Goal: Task Accomplishment & Management: Use online tool/utility

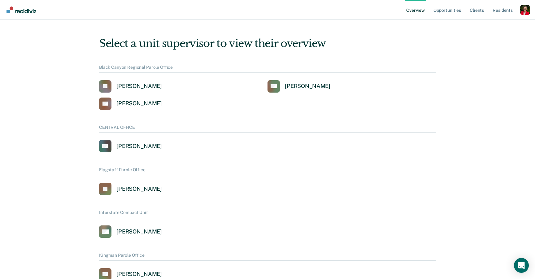
click at [523, 8] on div "Profile dropdown button" at bounding box center [525, 10] width 10 height 10
click at [485, 27] on link "Profile" at bounding box center [500, 28] width 40 height 5
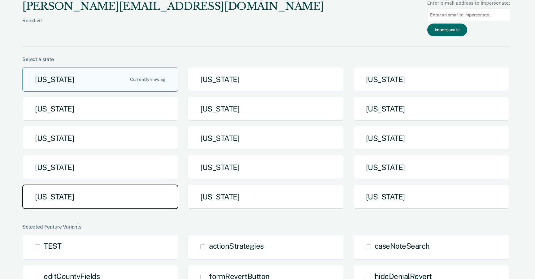
click at [79, 202] on button "[US_STATE]" at bounding box center [100, 196] width 156 height 24
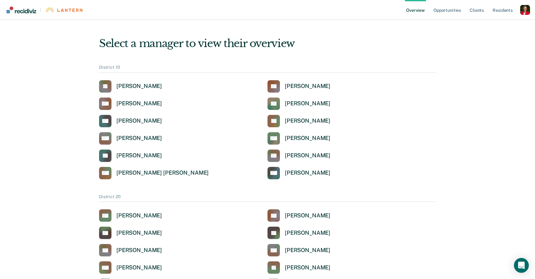
click at [529, 13] on div "Profile dropdown button" at bounding box center [525, 10] width 10 height 10
click at [487, 29] on link "Profile" at bounding box center [500, 28] width 40 height 5
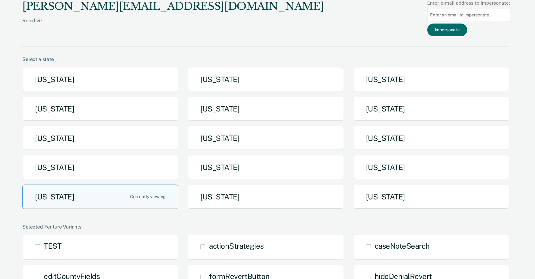
click at [473, 16] on input "Main chart and filter content" at bounding box center [468, 15] width 83 height 12
type input "[EMAIL_ADDRESS][PERSON_NAME][DOMAIN_NAME]"
click at [450, 31] on button "Impersonate" at bounding box center [447, 30] width 40 height 13
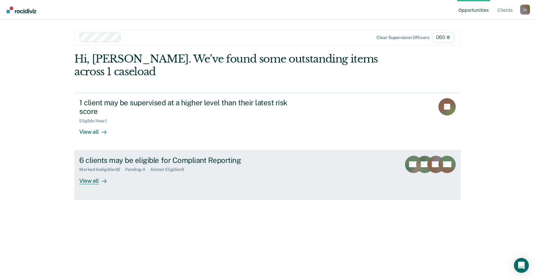
click at [128, 186] on link "6 clients may be eligible for Compliant Reporting Marked Ineligible : 42 Pendin…" at bounding box center [267, 175] width 386 height 49
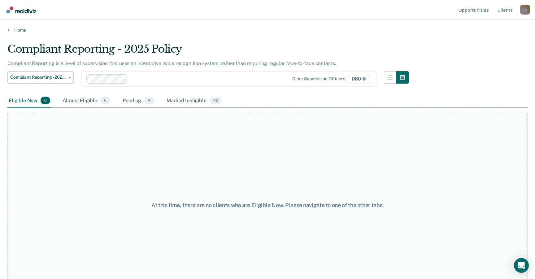
click at [11, 27] on div "Home" at bounding box center [267, 26] width 535 height 13
click at [81, 100] on div "Almost Eligible 6" at bounding box center [86, 101] width 50 height 14
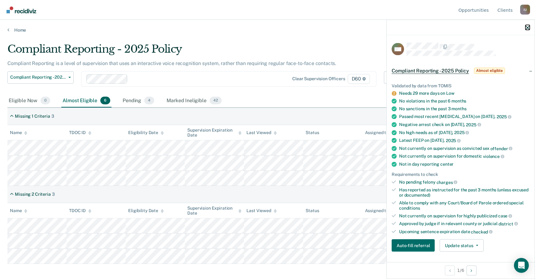
click at [526, 28] on icon "button" at bounding box center [527, 27] width 4 height 4
click at [527, 27] on icon "button" at bounding box center [527, 27] width 4 height 4
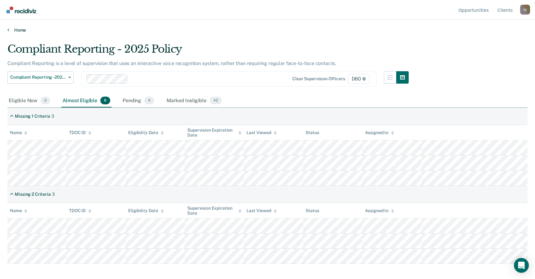
click at [8, 28] on icon at bounding box center [8, 29] width 2 height 5
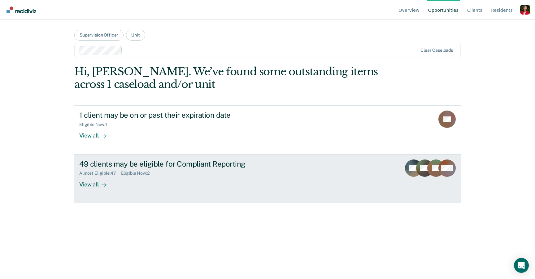
click at [144, 188] on link "49 clients may be eligible for Compliant Reporting Almost Eligible : 47 Eligibl…" at bounding box center [267, 178] width 386 height 49
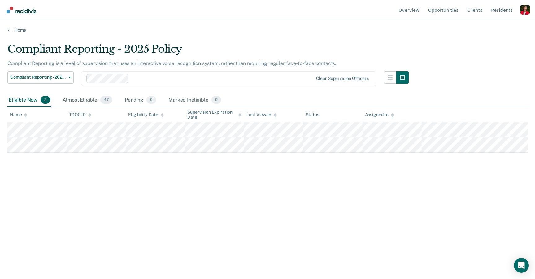
click at [528, 11] on div "Profile dropdown button" at bounding box center [525, 10] width 10 height 10
click at [483, 29] on link "Profile" at bounding box center [500, 28] width 40 height 5
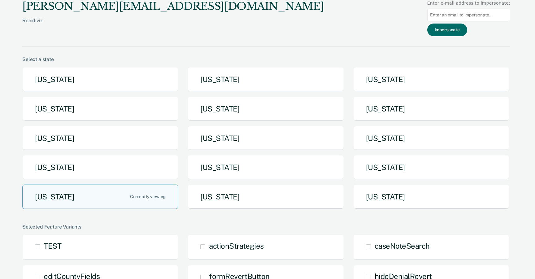
click at [471, 14] on input "Main chart and filter content" at bounding box center [468, 15] width 83 height 12
type input "[EMAIL_ADDRESS][PERSON_NAME][DOMAIN_NAME]"
click at [458, 32] on button "Impersonate" at bounding box center [447, 30] width 40 height 13
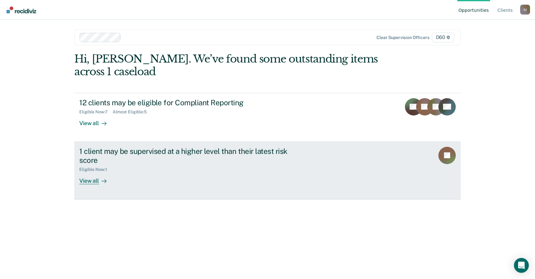
click at [151, 175] on div "1 client may be supervised at a higher level than their latest risk score Eligi…" at bounding box center [195, 165] width 232 height 37
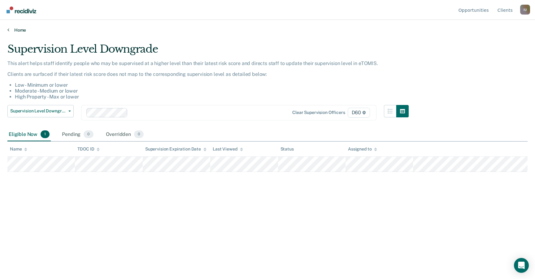
click at [8, 28] on icon at bounding box center [8, 29] width 2 height 5
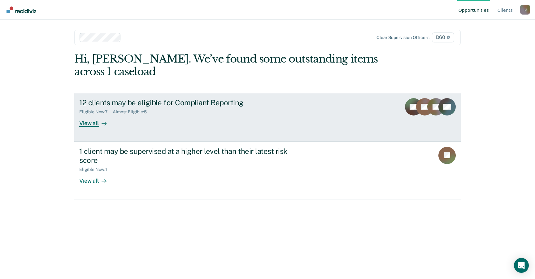
click at [138, 124] on div "12 clients may be eligible for Compliant Reporting Eligible Now : 7 Almost Elig…" at bounding box center [195, 112] width 232 height 28
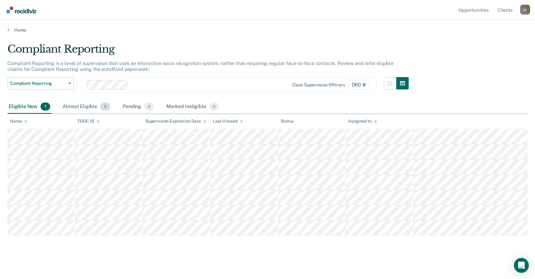
click at [80, 109] on div "Almost Eligible 5" at bounding box center [86, 107] width 50 height 14
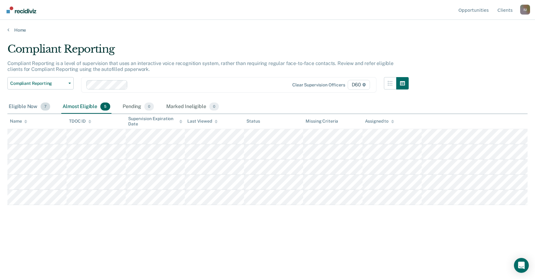
click at [24, 106] on div "Eligible Now 7" at bounding box center [29, 107] width 44 height 14
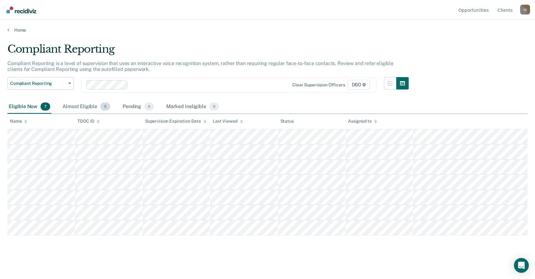
click at [75, 107] on div "Almost Eligible 5" at bounding box center [86, 107] width 50 height 14
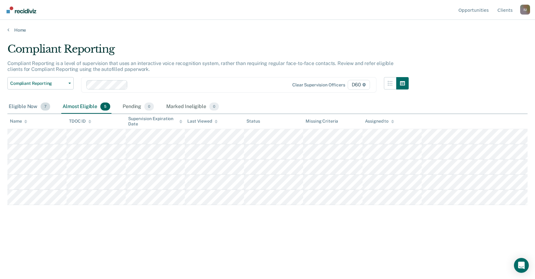
click at [27, 107] on div "Eligible Now 7" at bounding box center [29, 107] width 44 height 14
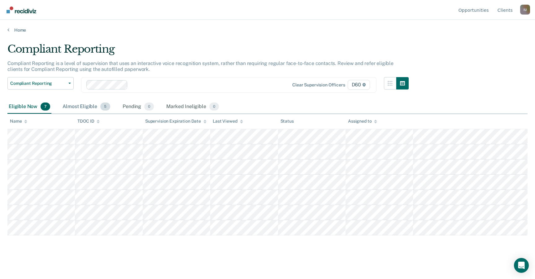
click at [77, 107] on div "Almost Eligible 5" at bounding box center [86, 107] width 50 height 14
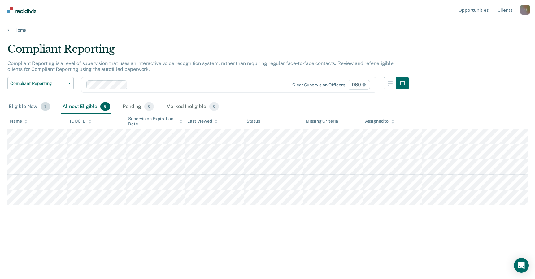
click at [27, 107] on div "Eligible Now 7" at bounding box center [29, 107] width 44 height 14
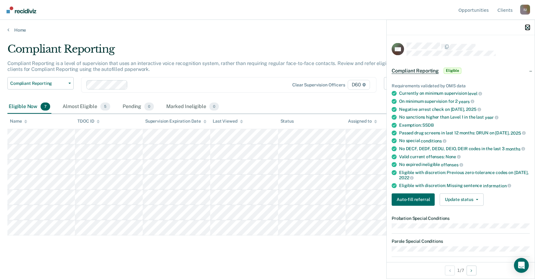
click at [528, 27] on icon "button" at bounding box center [527, 27] width 4 height 4
